Goal: Find contact information: Find contact information

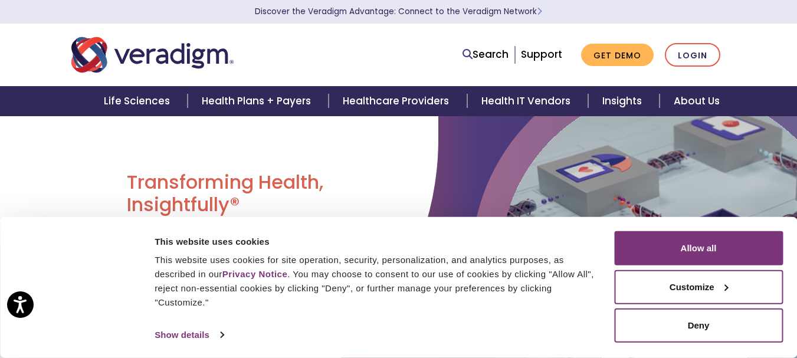
scroll to position [177, 0]
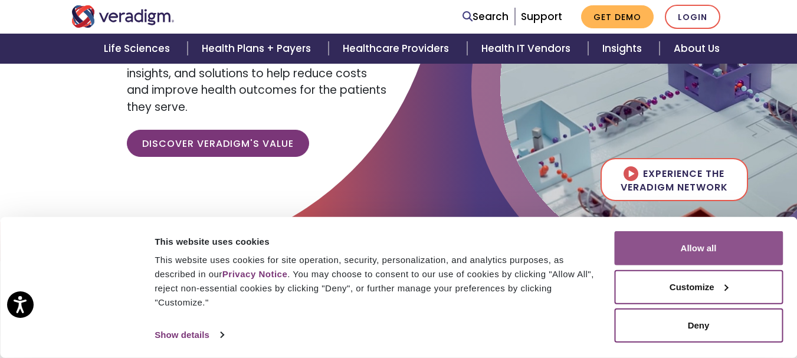
click at [712, 255] on button "Allow all" at bounding box center [698, 248] width 169 height 34
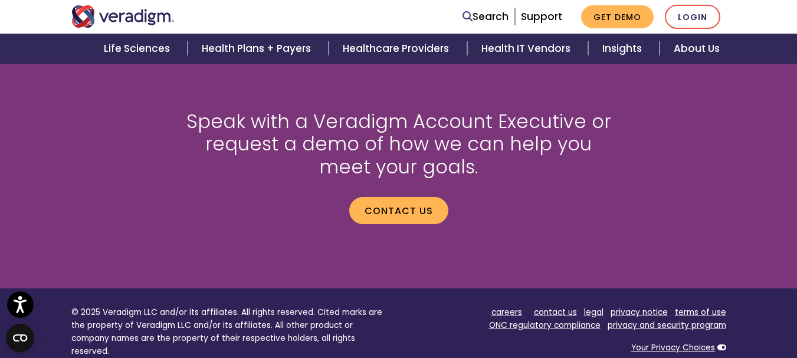
scroll to position [1707, 0]
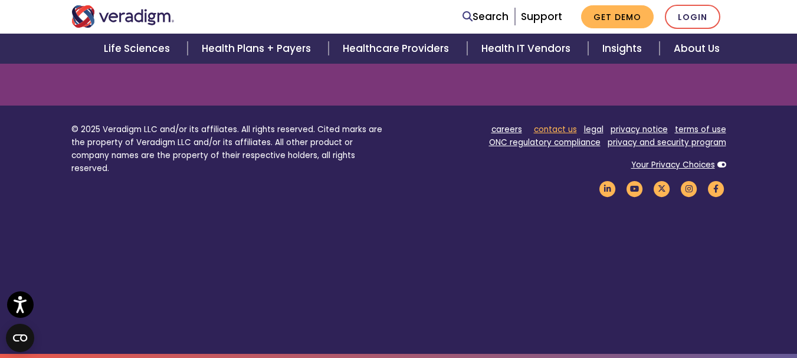
click at [545, 132] on link "contact us" at bounding box center [555, 129] width 43 height 11
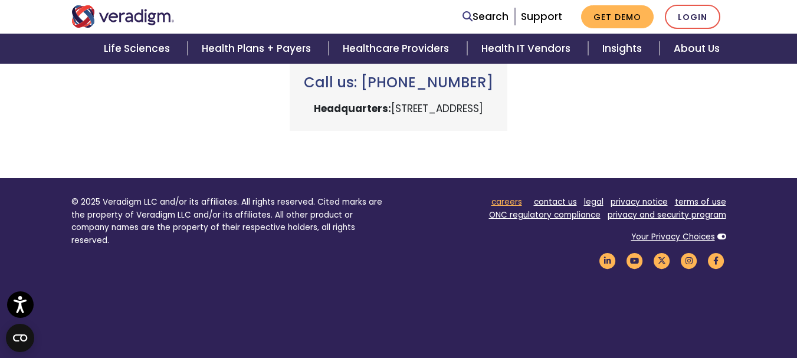
scroll to position [531, 0]
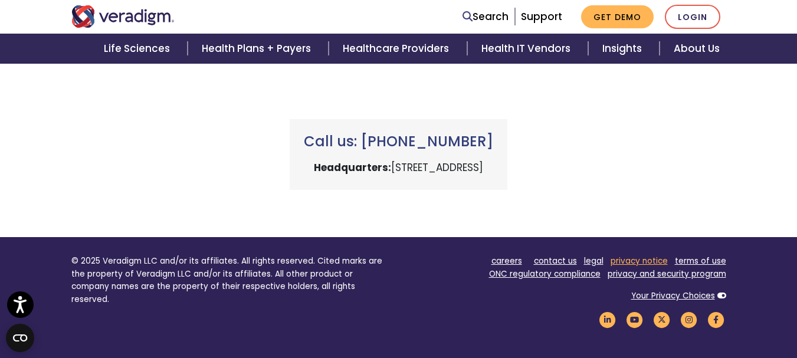
click at [635, 262] on link "privacy notice" at bounding box center [639, 261] width 57 height 11
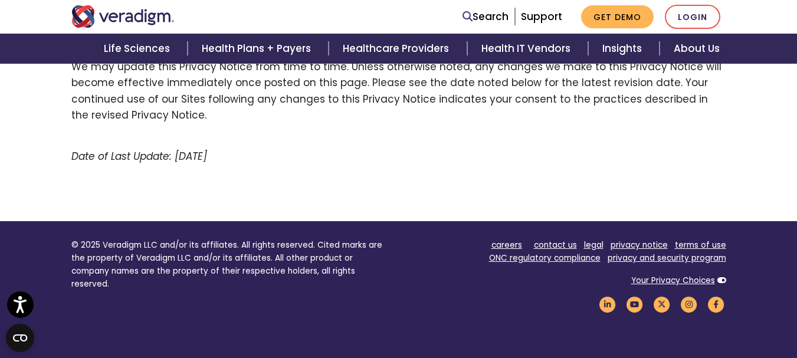
scroll to position [2885, 0]
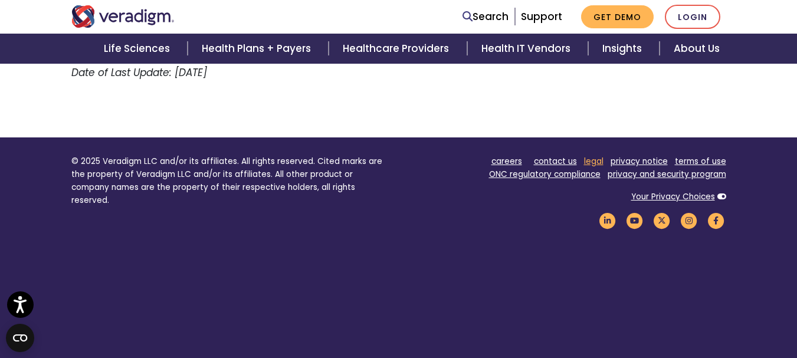
click at [595, 156] on link "legal" at bounding box center [593, 161] width 19 height 11
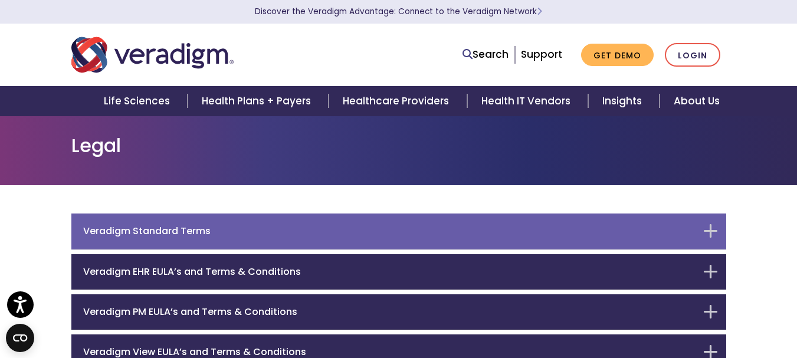
click at [368, 225] on div "Veradigm Standard Terms" at bounding box center [398, 231] width 655 height 35
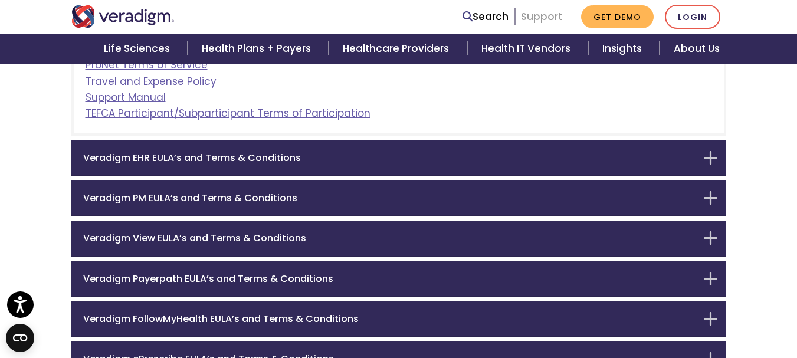
scroll to position [388, 0]
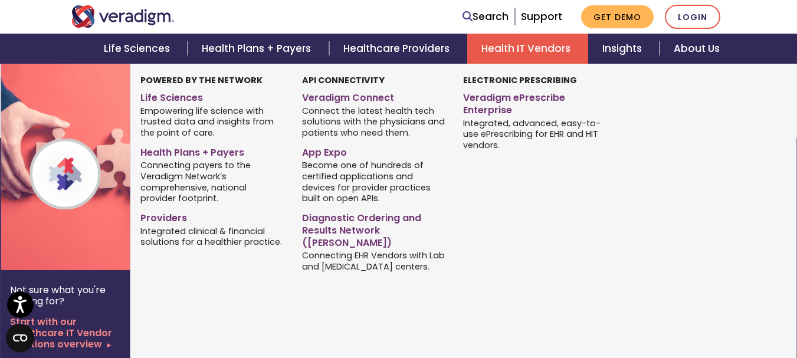
scroll to position [2488, 0]
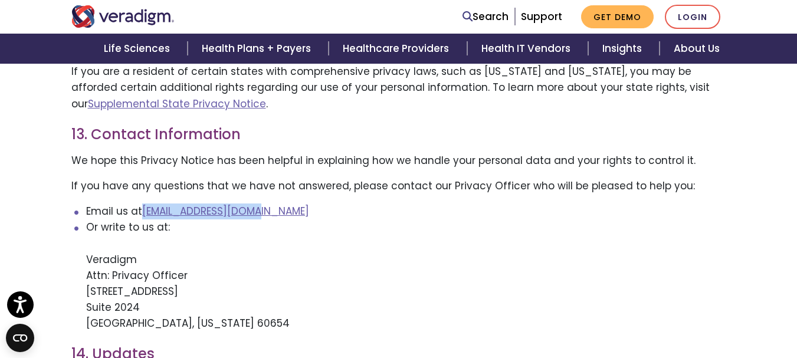
copy link "Privacy@veradigm.com"
drag, startPoint x: 269, startPoint y: 179, endPoint x: 143, endPoint y: 175, distance: 126.3
click at [143, 204] on li "Email us at Privacy@veradigm.com" at bounding box center [406, 212] width 640 height 16
copy link "Privacy@veradigm.com"
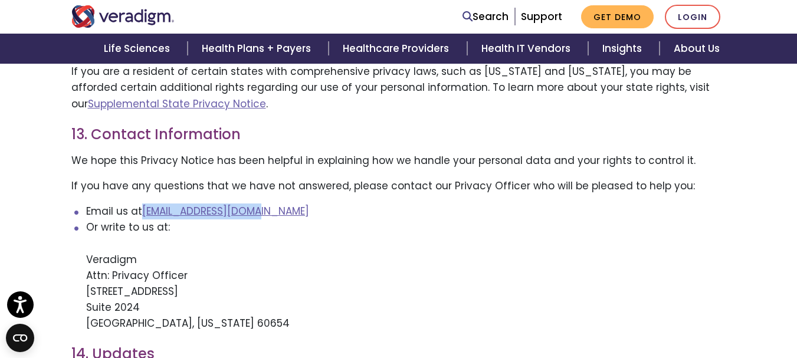
click at [339, 204] on li "Email us at Privacy@veradigm.com" at bounding box center [406, 212] width 640 height 16
copy link "@veradigm.com"
drag, startPoint x: 301, startPoint y: 180, endPoint x: 185, endPoint y: 182, distance: 116.3
click at [185, 204] on li "Email us at Privacy@veradigm.com" at bounding box center [406, 212] width 640 height 16
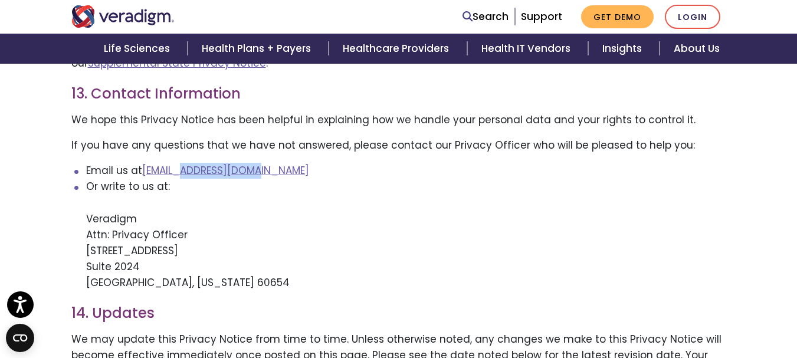
scroll to position [2547, 0]
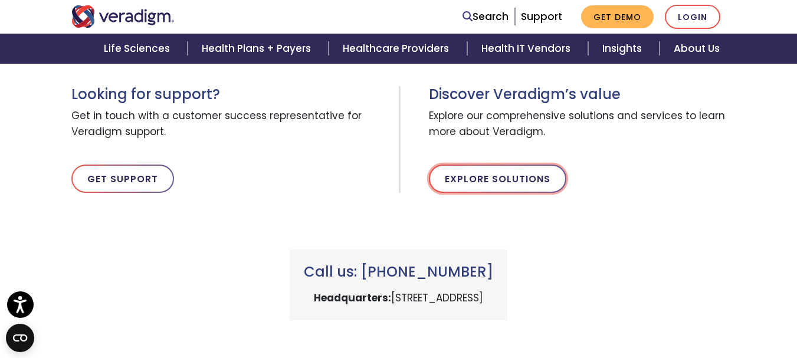
scroll to position [467, 0]
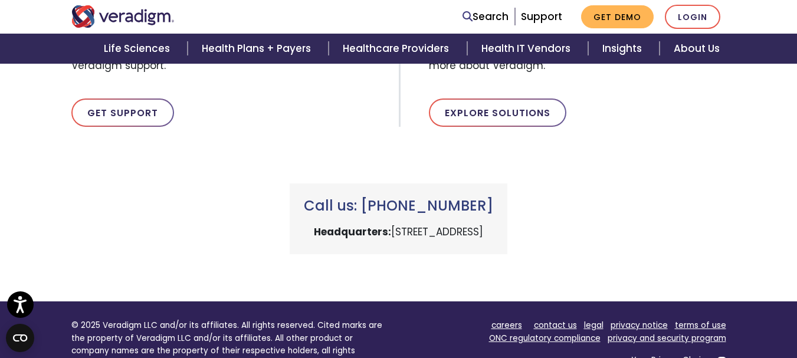
drag, startPoint x: 565, startPoint y: 230, endPoint x: 313, endPoint y: 224, distance: 252.0
click at [313, 224] on div "Call us: [PHONE_NUMBER] Headquarters: [STREET_ADDRESS]" at bounding box center [399, 219] width 218 height 71
click at [618, 253] on div "Call us: [PHONE_NUMBER] Headquarters: [STREET_ADDRESS]" at bounding box center [399, 204] width 673 height 99
copy p ": 222 W Merchandise Mart Plaza, Chicago, IL 60654"
copy p "222 W Merchandise Mart Plaza, Chicago, IL 60654"
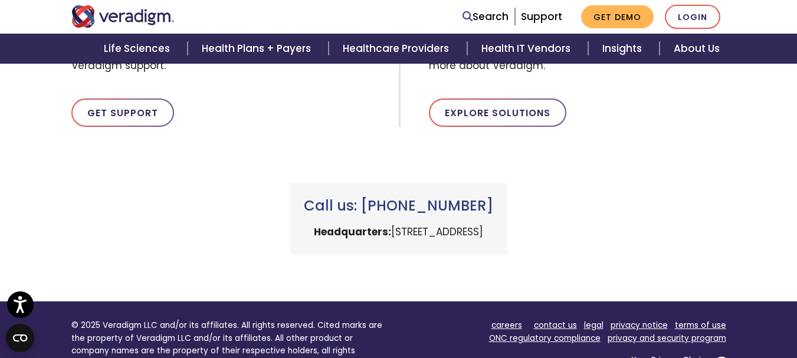
drag, startPoint x: 567, startPoint y: 231, endPoint x: 317, endPoint y: 232, distance: 249.6
click at [317, 232] on div "Call us: +1 (800) 877-5678 Headquarters: 222 W Merchandise Mart Plaza, Chicago,…" at bounding box center [399, 219] width 218 height 71
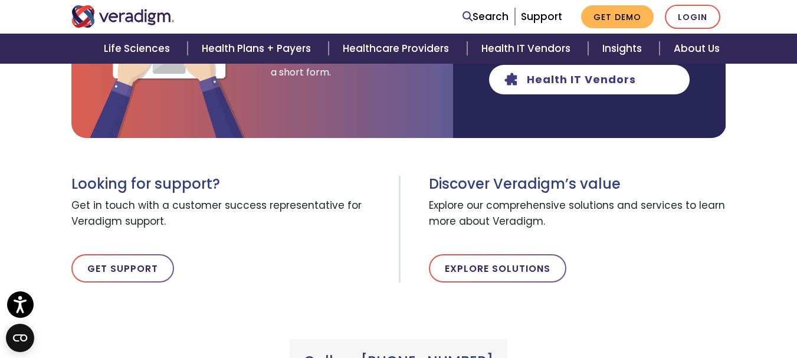
scroll to position [413, 0]
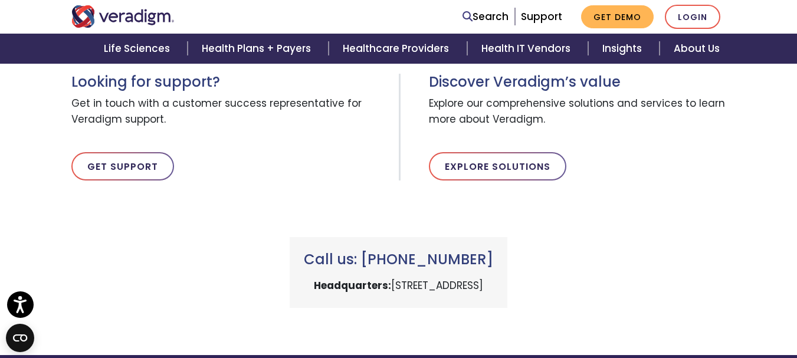
copy p "222 W Merchandise Mart Plaza, Chicago, IL 60654"
copy h3 "(800) 877-5678"
drag, startPoint x: 509, startPoint y: 240, endPoint x: 382, endPoint y: 243, distance: 126.9
click at [382, 243] on div "Call us: +1 (800) 877-5678 Headquarters: 222 W Merchandise Mart Plaza, Chicago,…" at bounding box center [399, 272] width 218 height 71
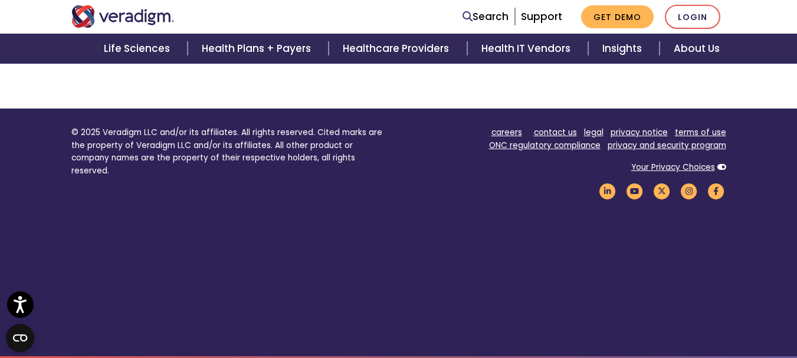
scroll to position [663, 0]
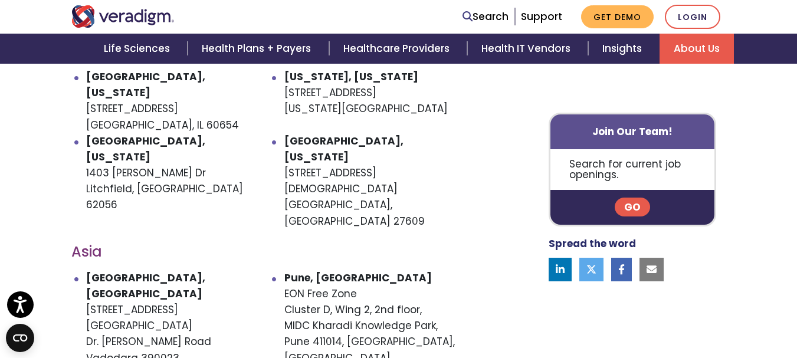
scroll to position [708, 0]
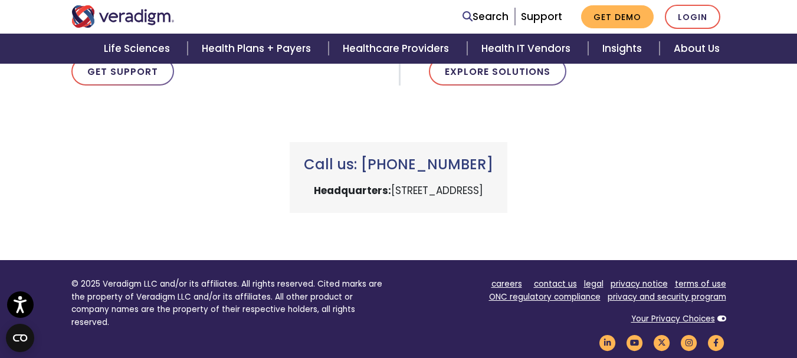
scroll to position [590, 0]
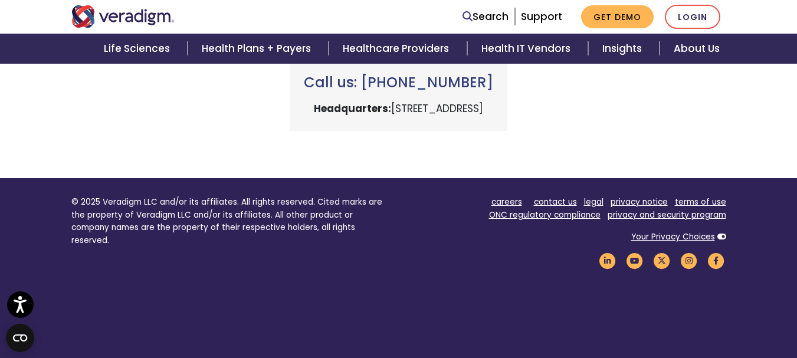
copy h3 "[PHONE_NUMBER]"
drag, startPoint x: 441, startPoint y: 77, endPoint x: 372, endPoint y: 83, distance: 68.7
click at [372, 83] on h3 "Call us: [PHONE_NUMBER]" at bounding box center [398, 82] width 189 height 17
